Goal: Use online tool/utility: Use online tool/utility

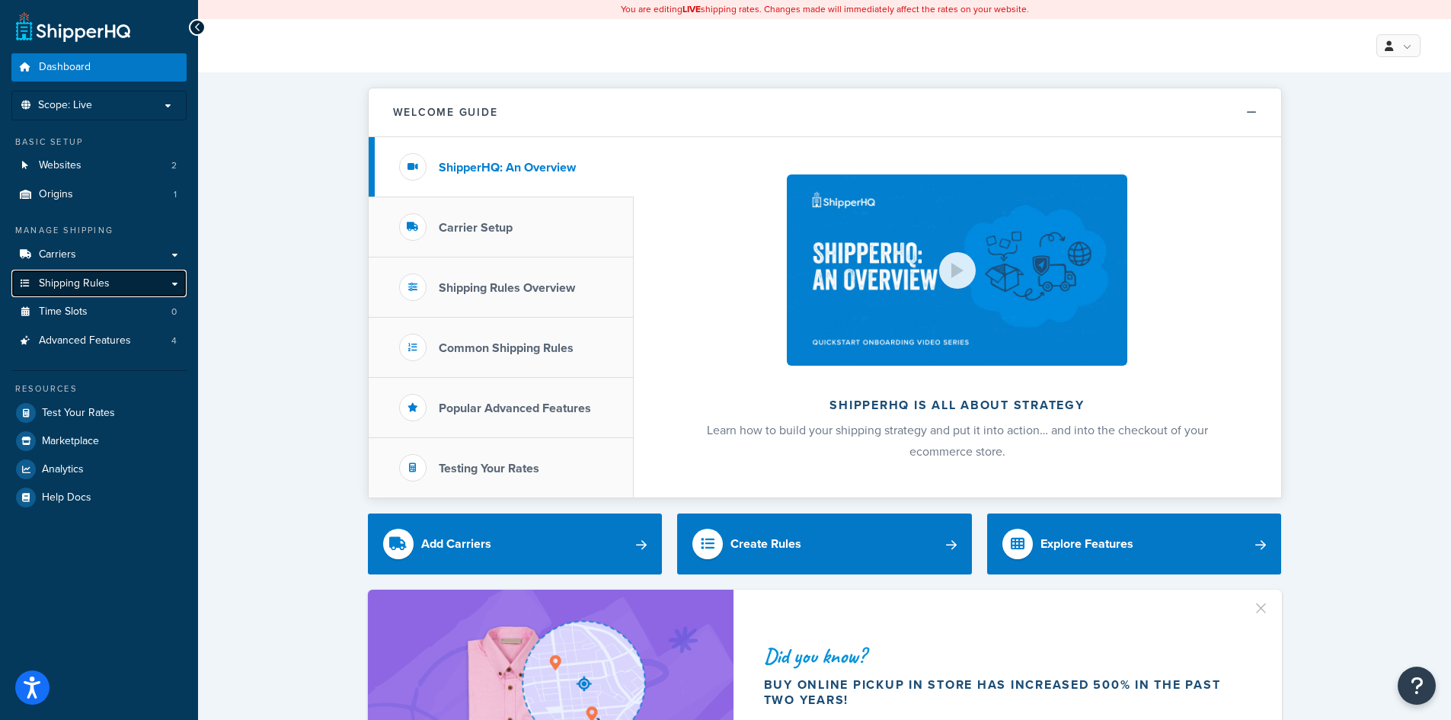
click at [65, 283] on span "Shipping Rules" at bounding box center [74, 283] width 71 height 13
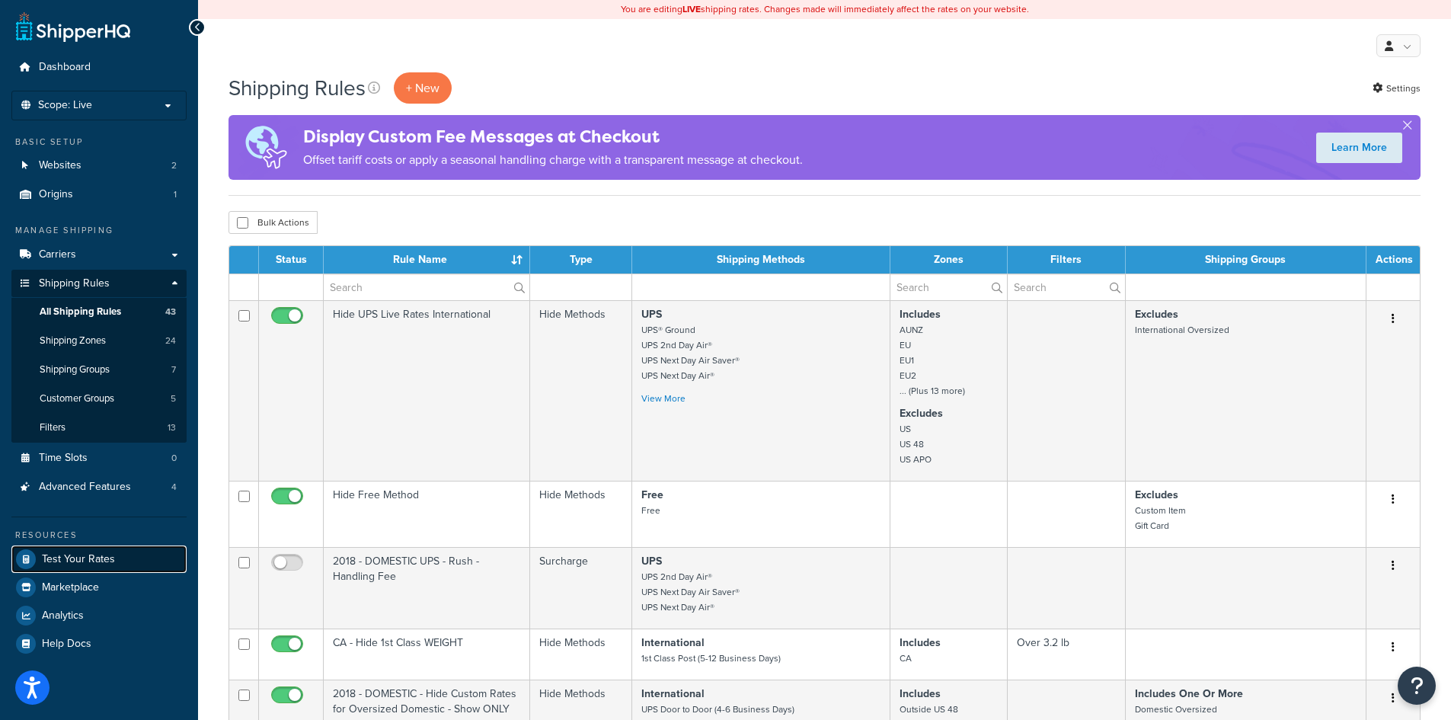
click at [88, 568] on link "Test Your Rates" at bounding box center [98, 558] width 175 height 27
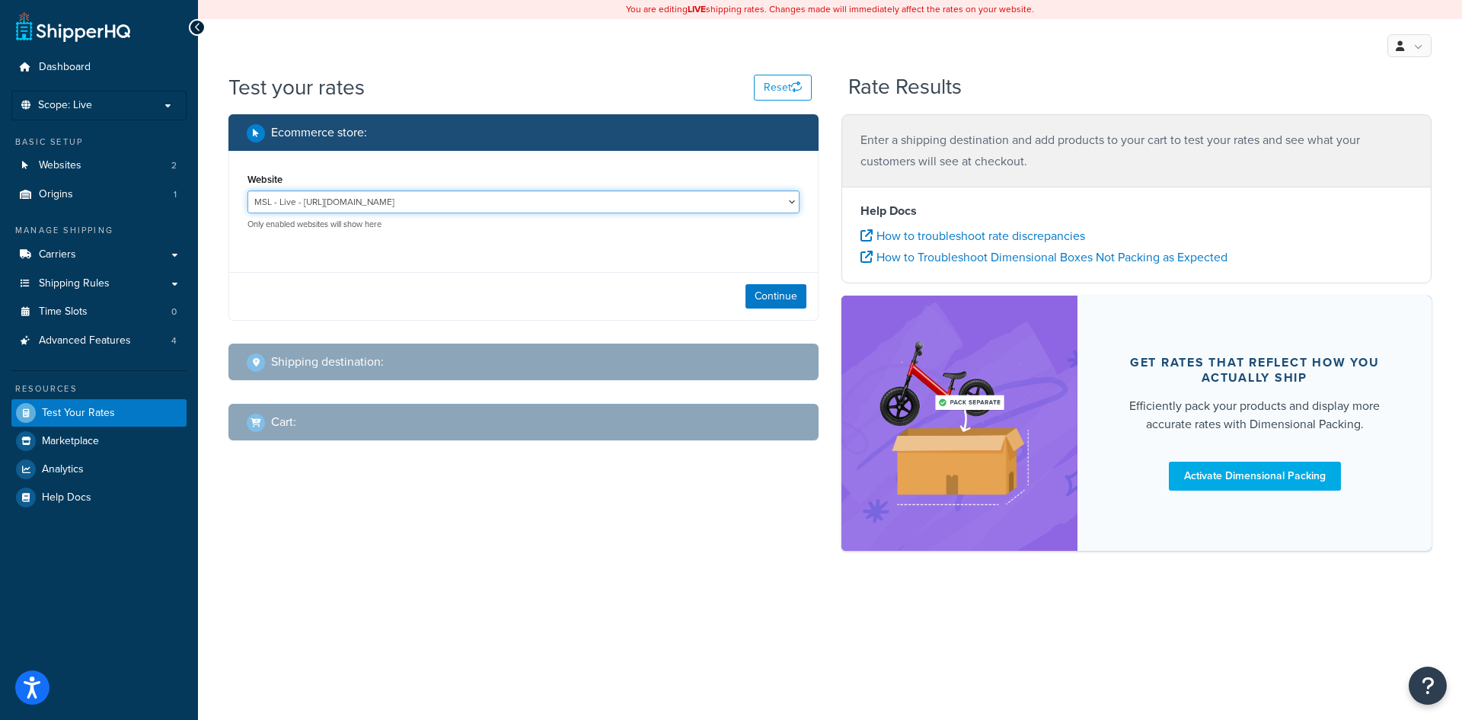
click at [302, 200] on select "MSL - Live - [URL][DOMAIN_NAME] MSL - Staging - [URL][DOMAIN_NAME]" at bounding box center [524, 201] width 552 height 23
select select "ea4f3669052b4a2ff466655fca743e4d"
click at [248, 191] on select "MSL - Live - [URL][DOMAIN_NAME] MSL - Staging - [URL][DOMAIN_NAME]" at bounding box center [524, 201] width 552 height 23
click at [772, 295] on button "Continue" at bounding box center [776, 296] width 61 height 24
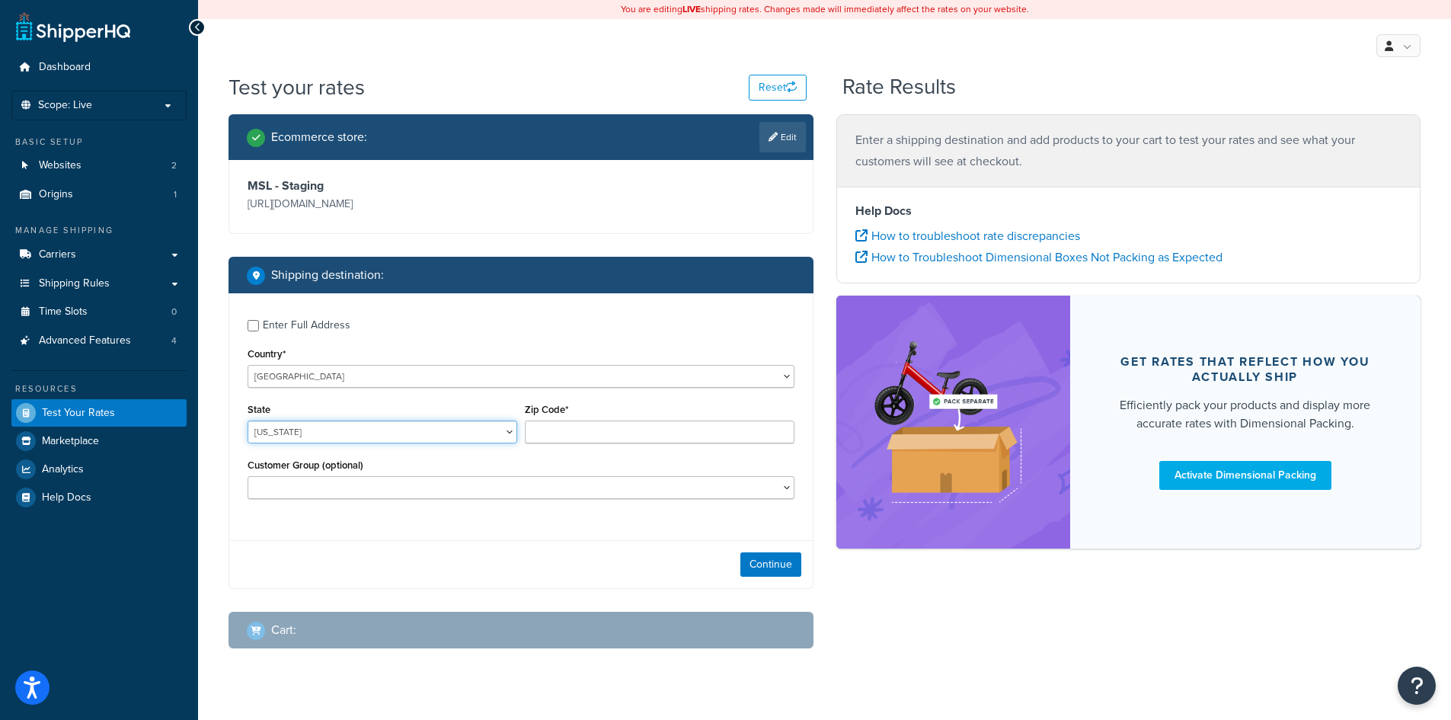
click at [364, 434] on select "[US_STATE] [US_STATE] [US_STATE] [US_STATE] [US_STATE] Armed Forces Americas Ar…" at bounding box center [383, 431] width 270 height 23
select select "IL"
click at [248, 421] on select "[US_STATE] [US_STATE] [US_STATE] [US_STATE] [US_STATE] Armed Forces Americas Ar…" at bounding box center [383, 431] width 270 height 23
click at [586, 427] on input "Zip Code*" at bounding box center [660, 431] width 270 height 23
type input "60601"
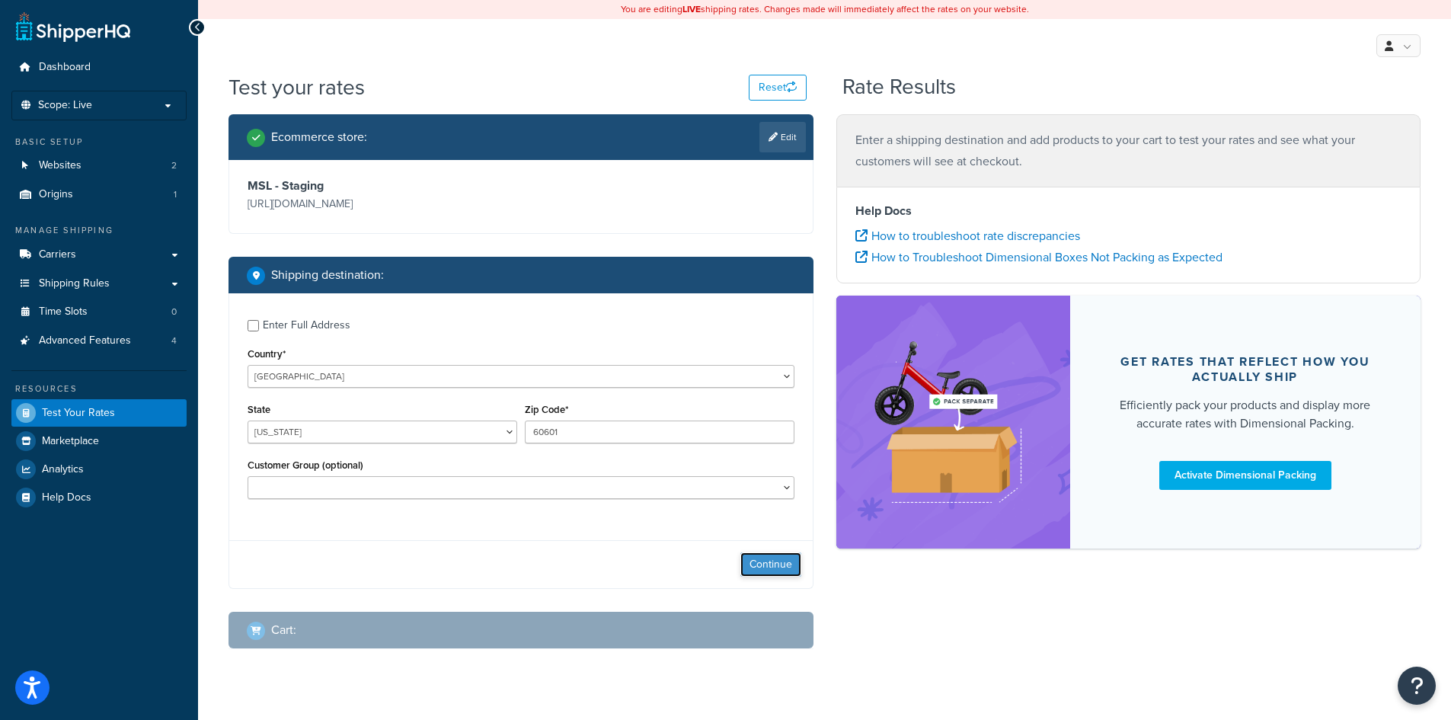
click at [775, 569] on button "Continue" at bounding box center [770, 564] width 61 height 24
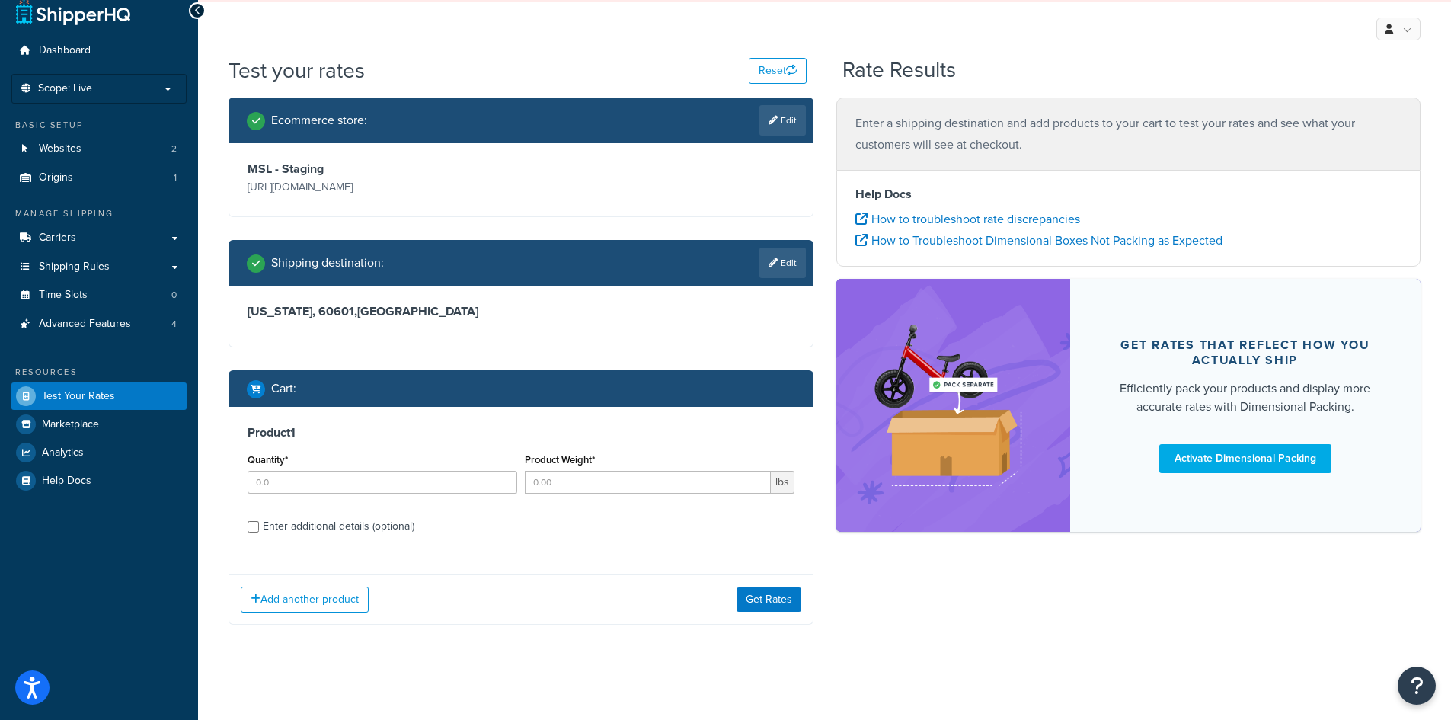
scroll to position [21, 0]
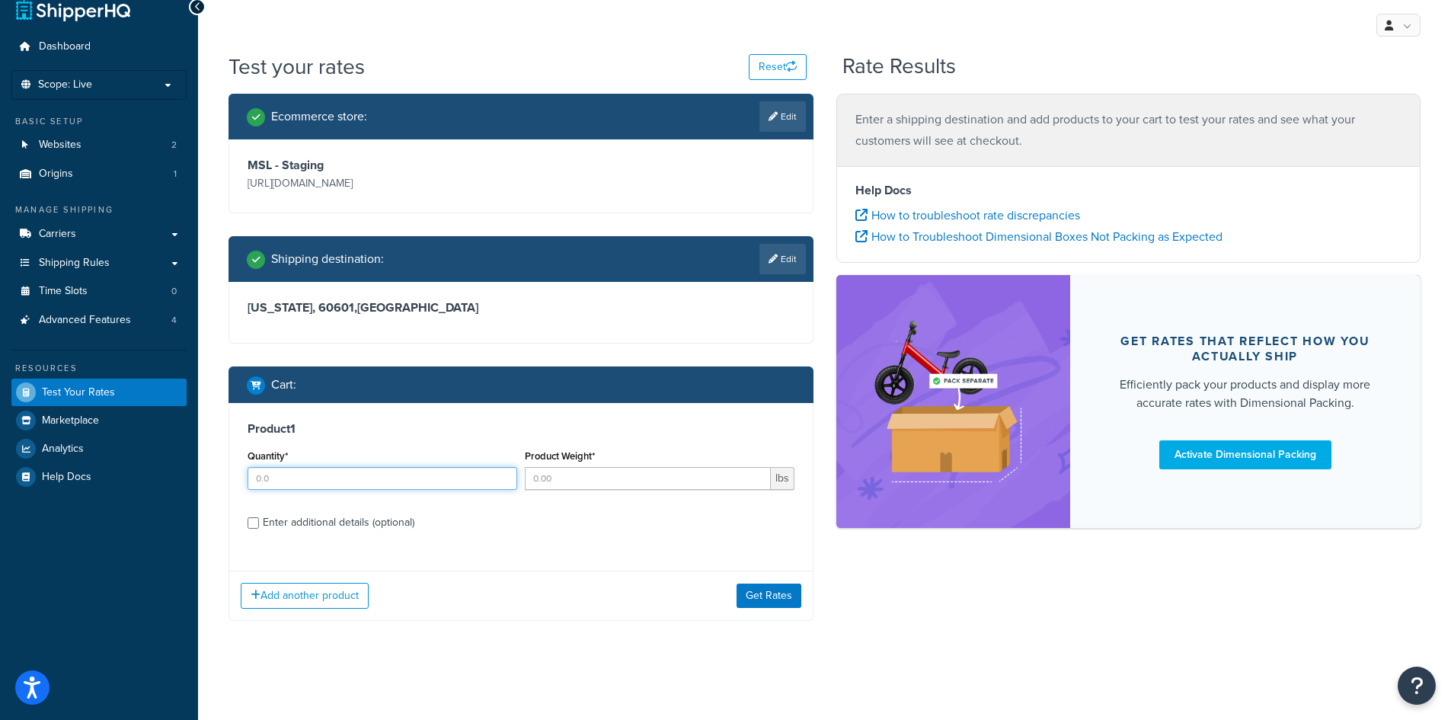
click at [304, 477] on input "Quantity*" at bounding box center [383, 478] width 270 height 23
type input "1"
type input "255"
click at [254, 523] on input "Enter additional details (optional)" at bounding box center [253, 522] width 11 height 11
checkbox input "true"
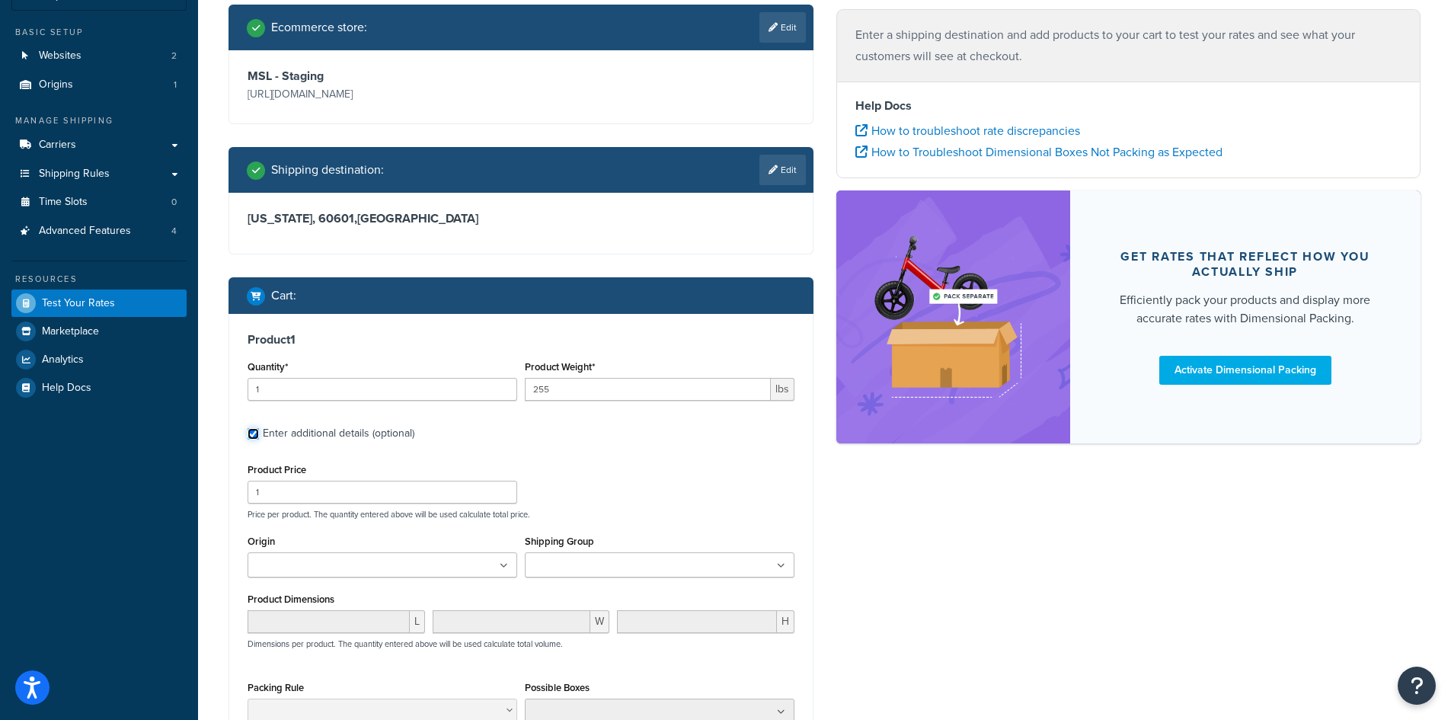
scroll to position [250, 0]
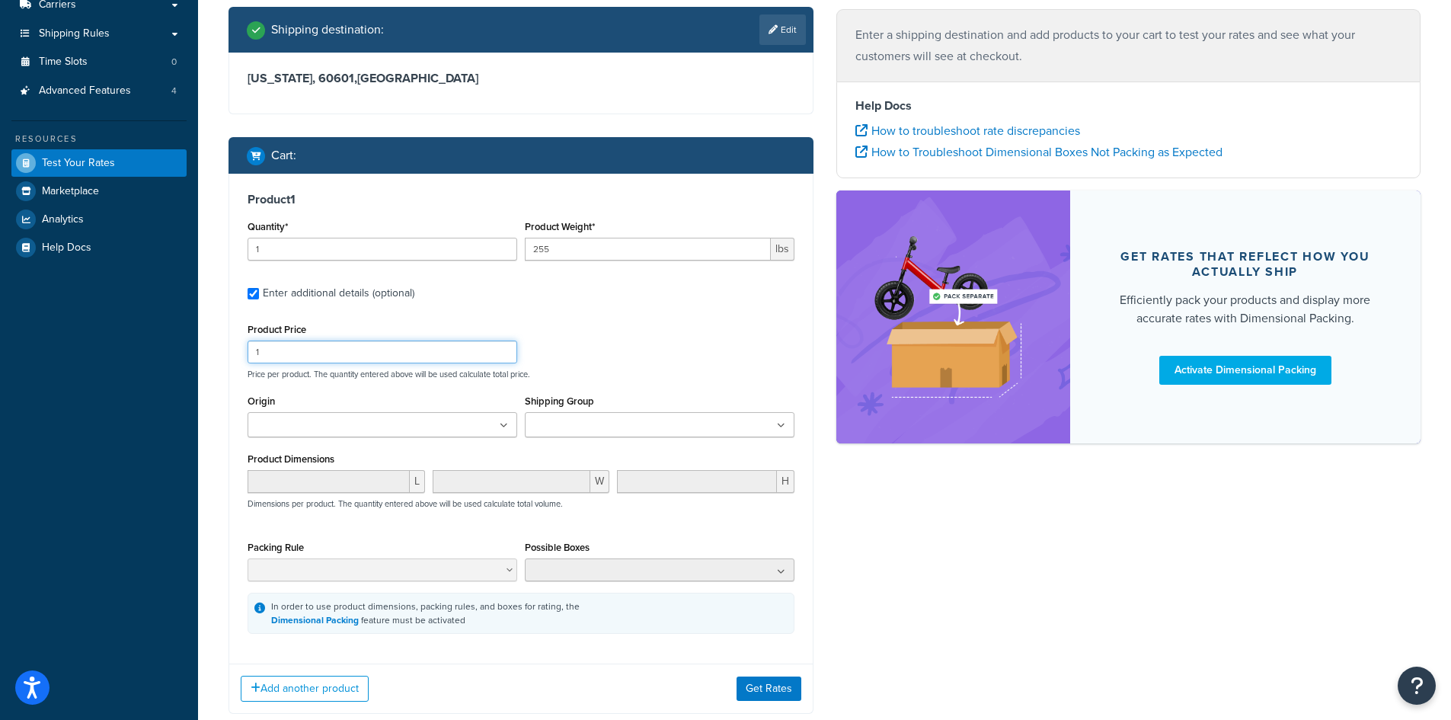
drag, startPoint x: 316, startPoint y: 358, endPoint x: 193, endPoint y: 382, distance: 125.8
click at [193, 382] on div "Dashboard Scope: Live Basic Setup Websites 2 Origins 1 Manage Shipping Carriers…" at bounding box center [725, 281] width 1451 height 1063
type input "255"
type input "5"
click at [756, 694] on button "Get Rates" at bounding box center [769, 688] width 65 height 24
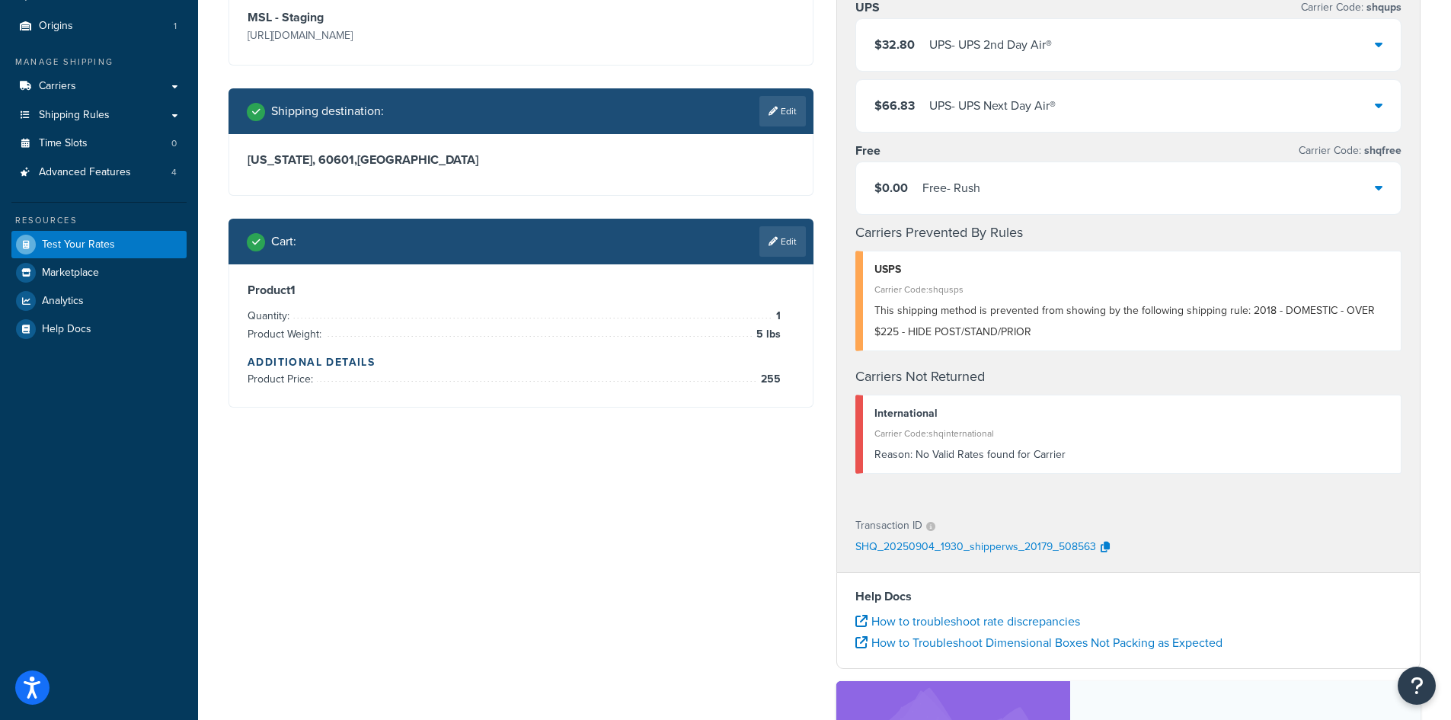
scroll to position [76, 0]
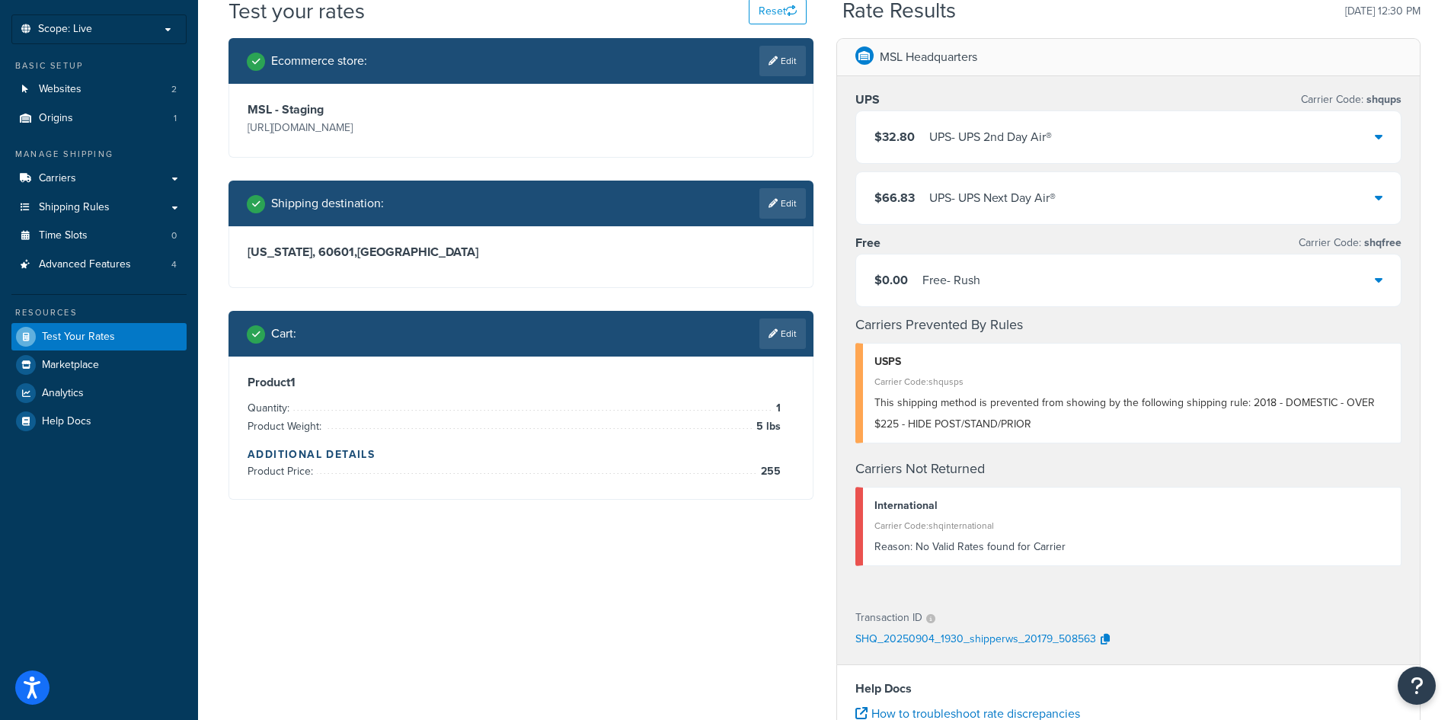
click at [1383, 145] on div "$32.80 UPS - UPS 2nd Day Air®" at bounding box center [1128, 137] width 545 height 52
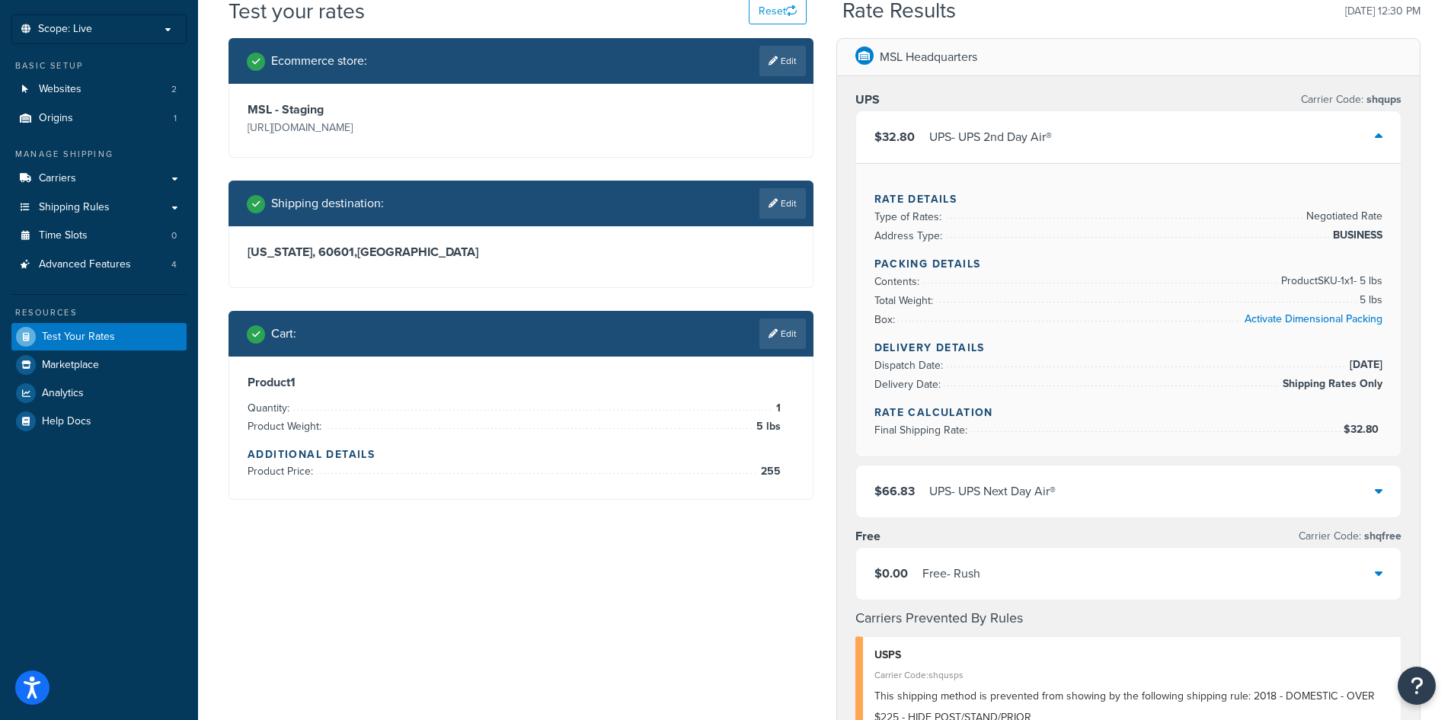
click at [1383, 145] on div "$32.80 UPS - UPS 2nd Day Air®" at bounding box center [1128, 137] width 545 height 52
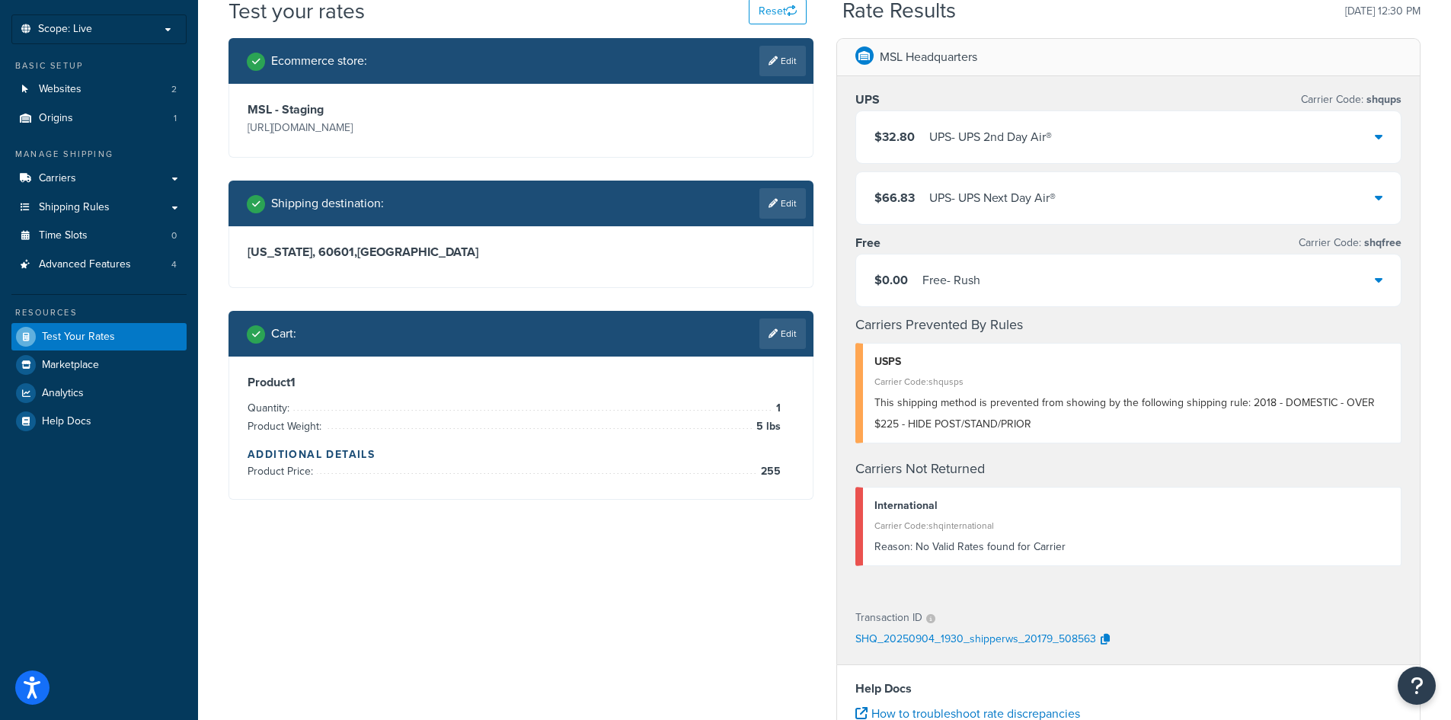
click at [1262, 209] on div "$66.83 UPS - UPS Next Day Air®" at bounding box center [1128, 198] width 545 height 52
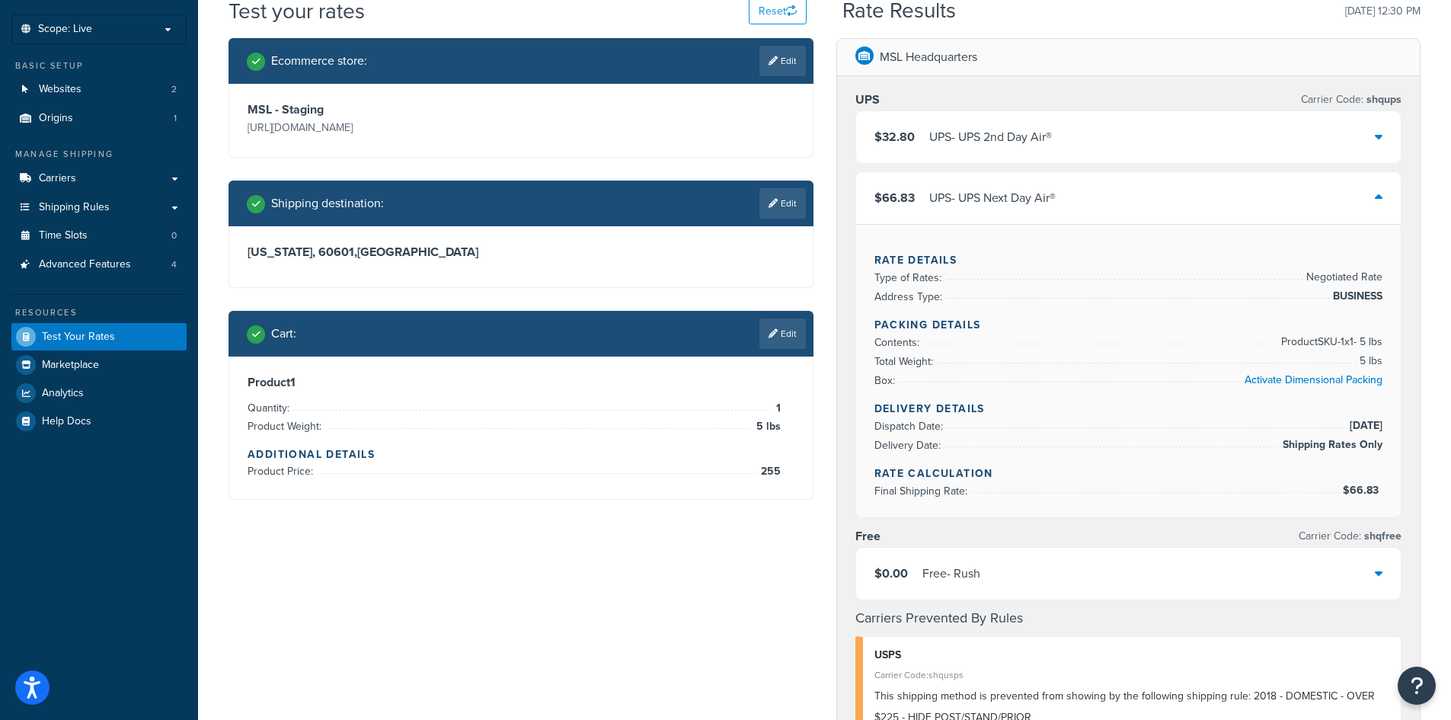
click at [1262, 209] on div "$66.83 UPS - UPS Next Day Air®" at bounding box center [1128, 198] width 545 height 52
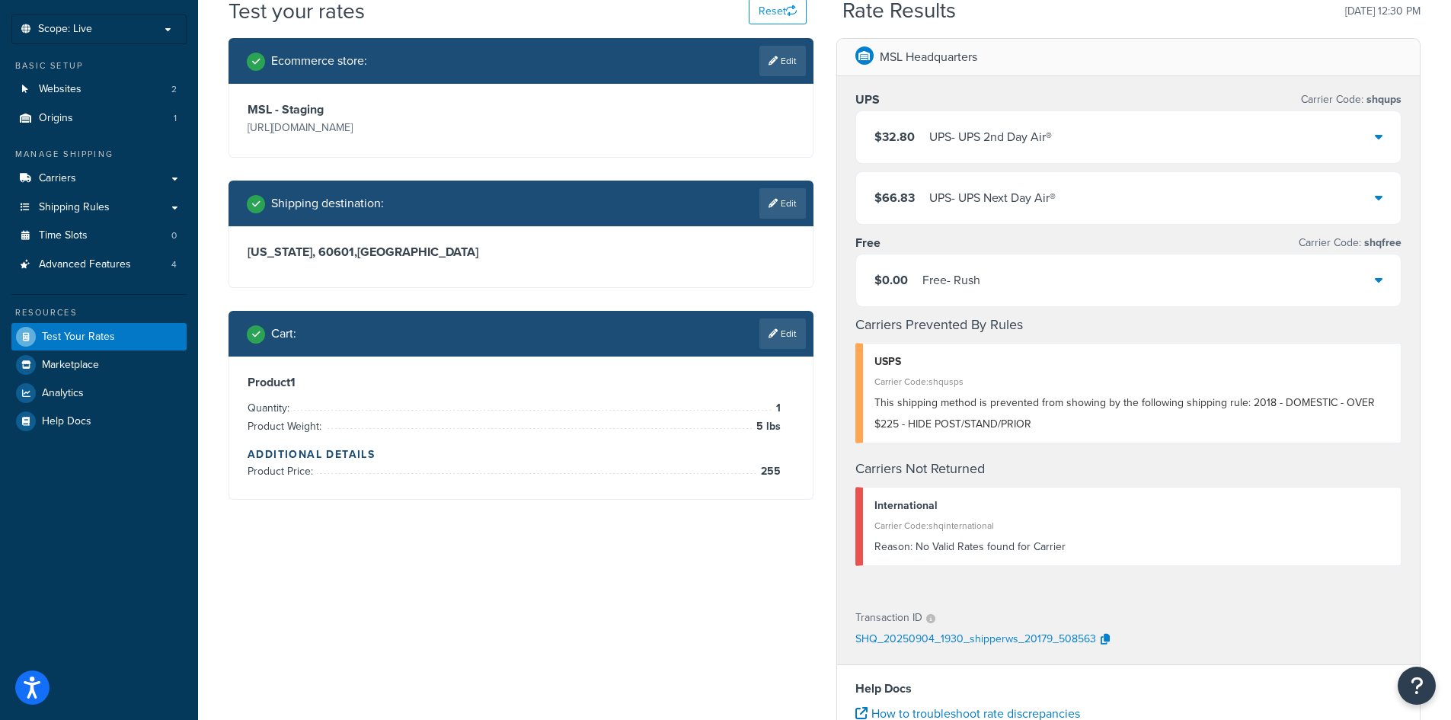
click at [449, 558] on div "Ecommerce store : Edit MSL - Staging [URL][DOMAIN_NAME] Shipping destination : …" at bounding box center [824, 539] width 1215 height 1002
click at [443, 555] on div "Ecommerce store : Edit MSL - Staging [URL][DOMAIN_NAME] Shipping destination : …" at bounding box center [824, 539] width 1215 height 1002
